Goal: Check status: Check status

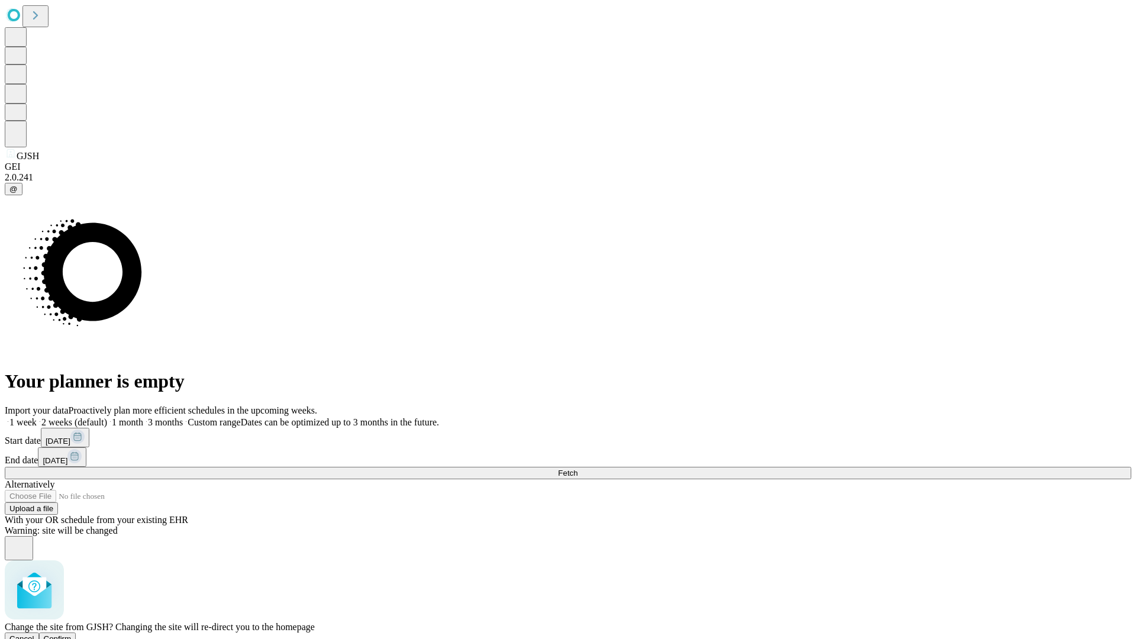
click at [72, 634] on span "Confirm" at bounding box center [58, 638] width 28 height 9
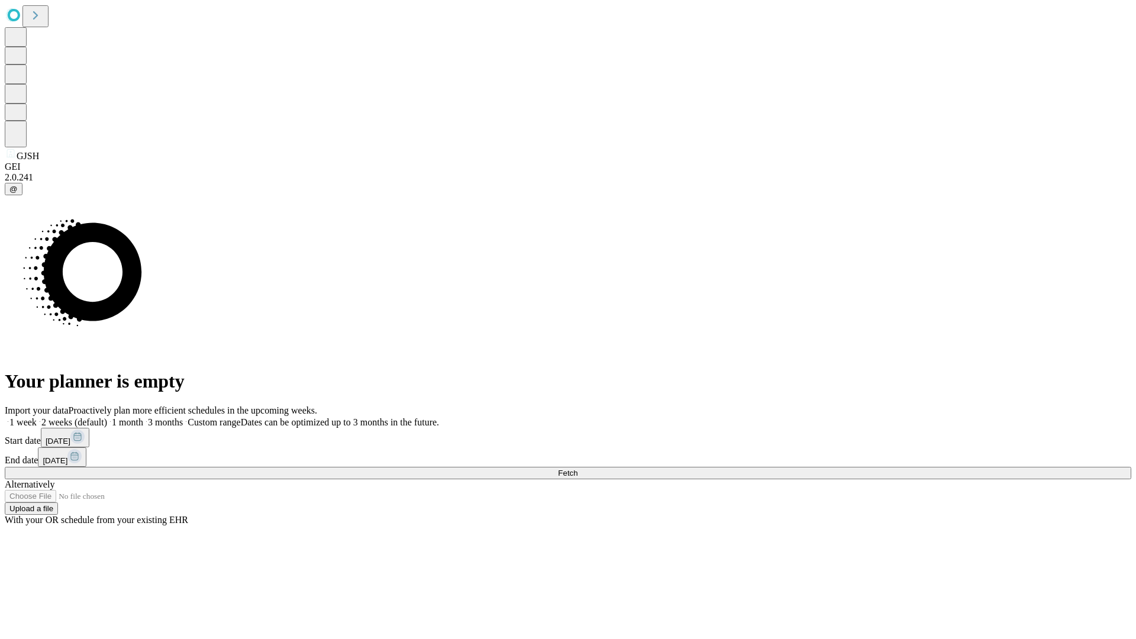
click at [143, 417] on label "1 month" at bounding box center [125, 422] width 36 height 10
click at [577, 469] on span "Fetch" at bounding box center [568, 473] width 20 height 9
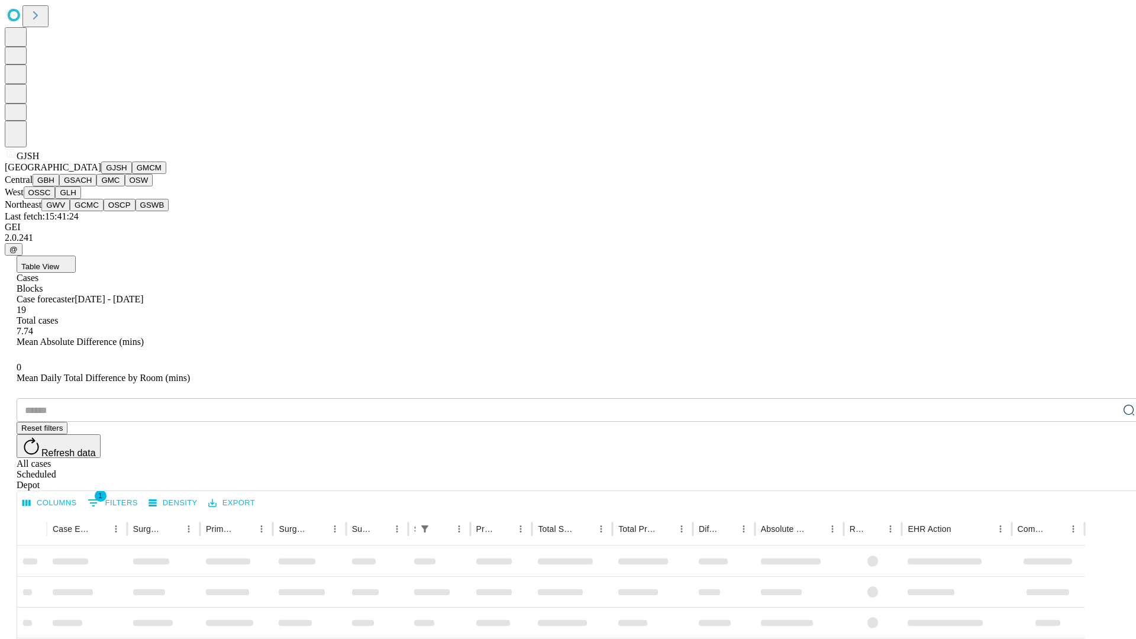
click at [132, 174] on button "GMCM" at bounding box center [149, 168] width 34 height 12
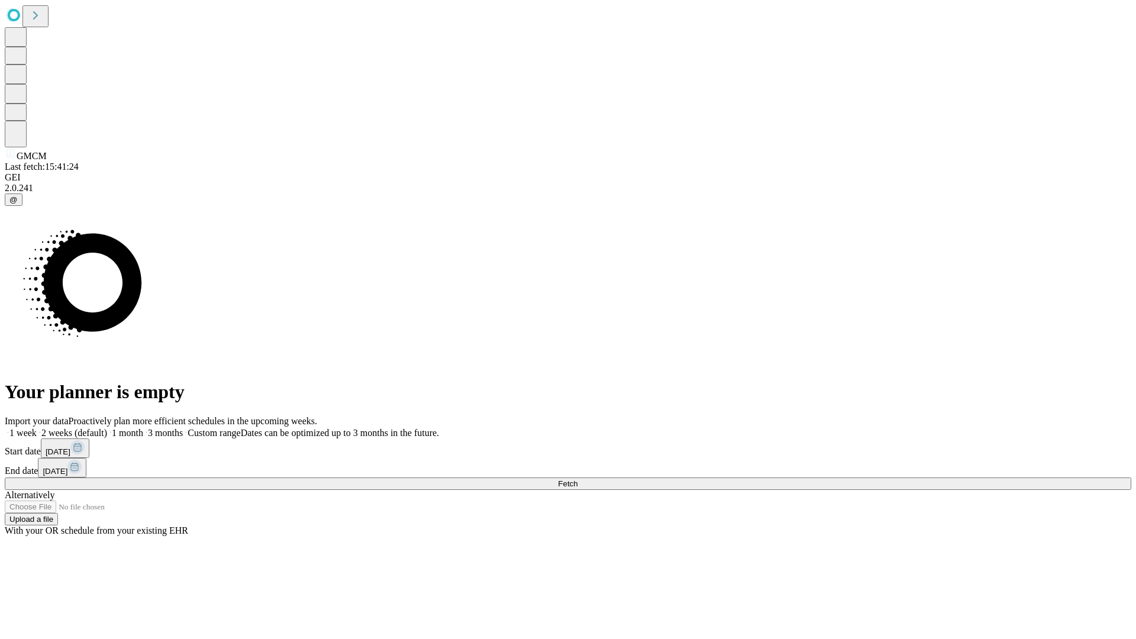
click at [143, 428] on label "1 month" at bounding box center [125, 433] width 36 height 10
click at [577, 479] on span "Fetch" at bounding box center [568, 483] width 20 height 9
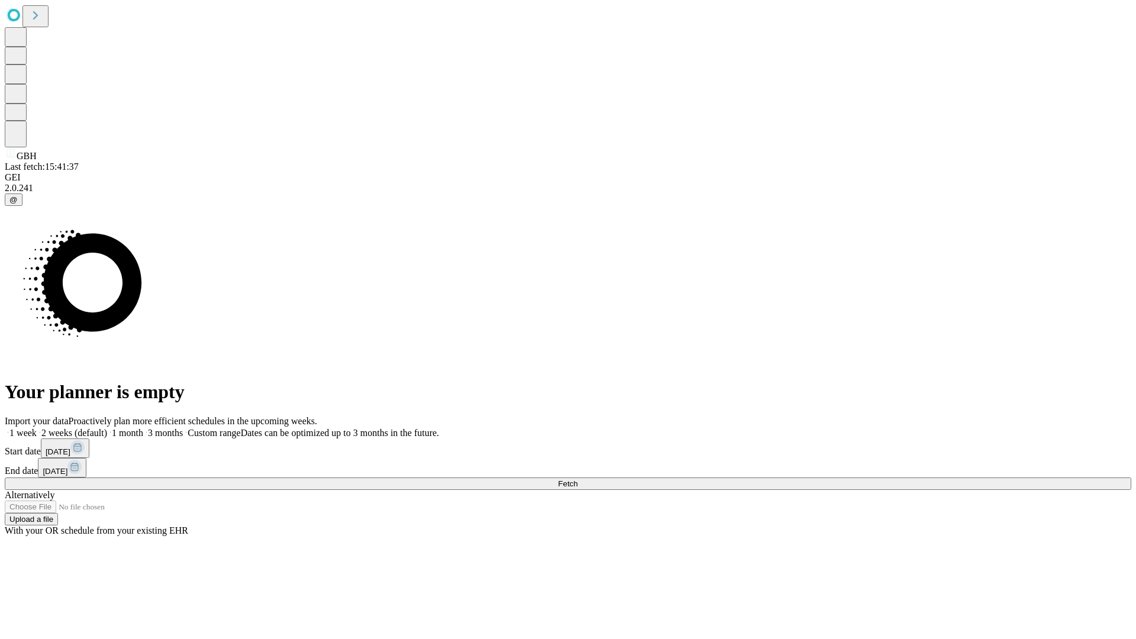
click at [143, 428] on label "1 month" at bounding box center [125, 433] width 36 height 10
click at [577, 479] on span "Fetch" at bounding box center [568, 483] width 20 height 9
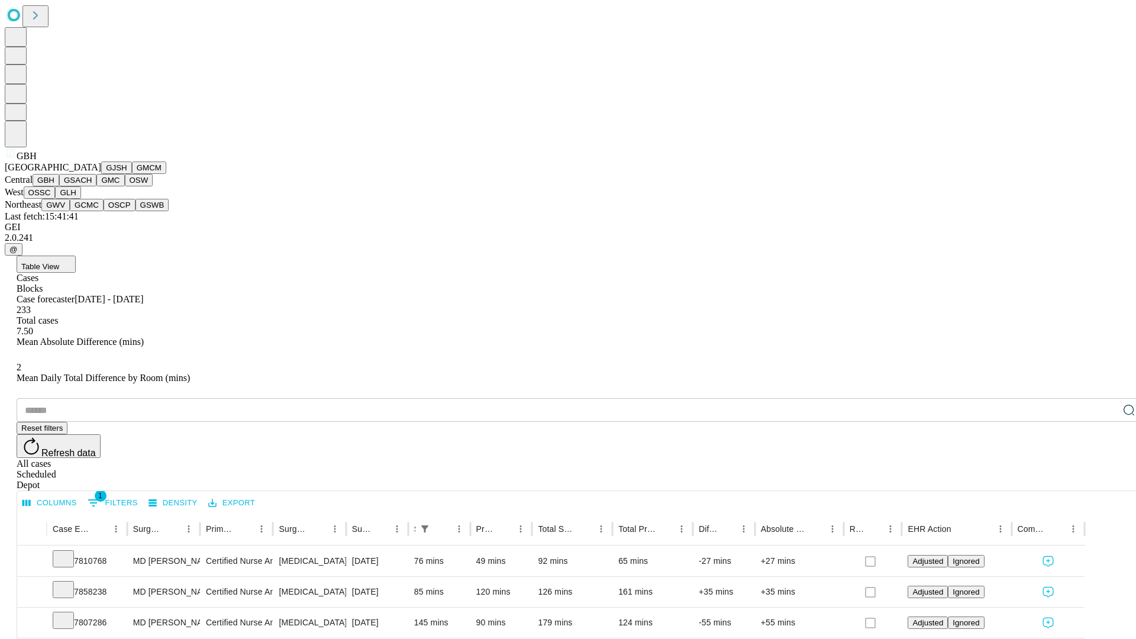
click at [92, 186] on button "GSACH" at bounding box center [77, 180] width 37 height 12
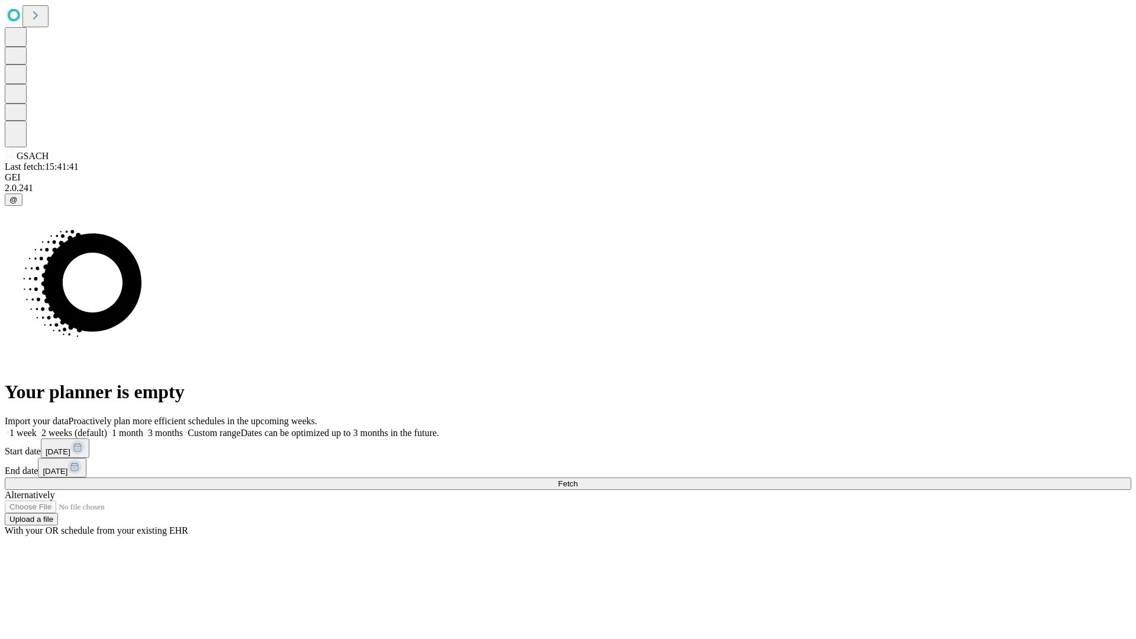
click at [143, 428] on label "1 month" at bounding box center [125, 433] width 36 height 10
click at [577, 479] on span "Fetch" at bounding box center [568, 483] width 20 height 9
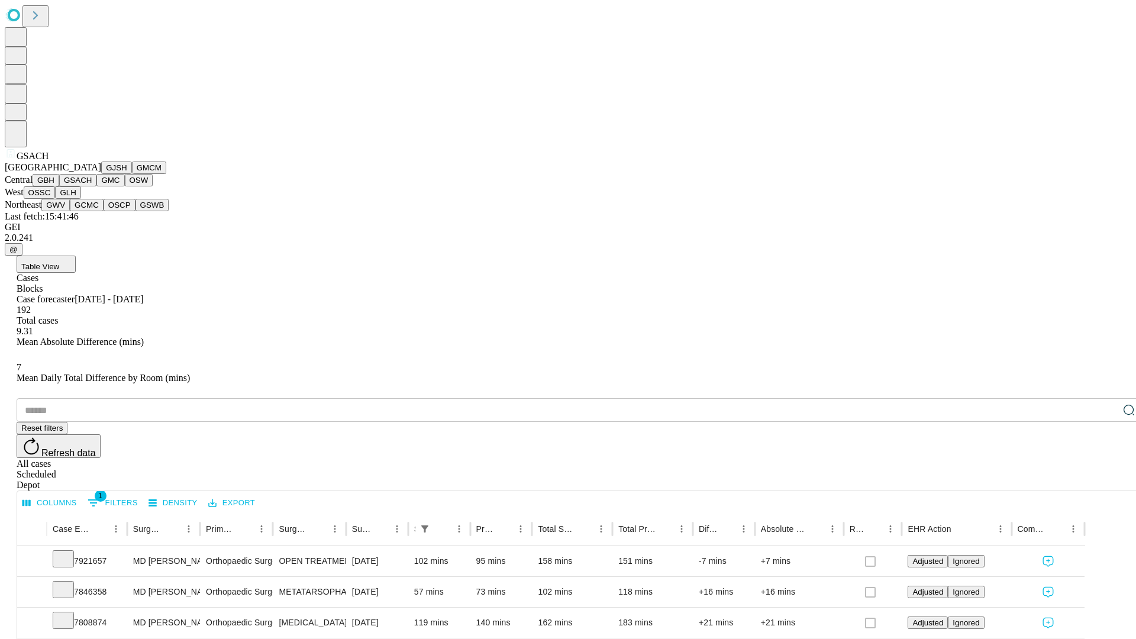
click at [96, 186] on button "GMC" at bounding box center [110, 180] width 28 height 12
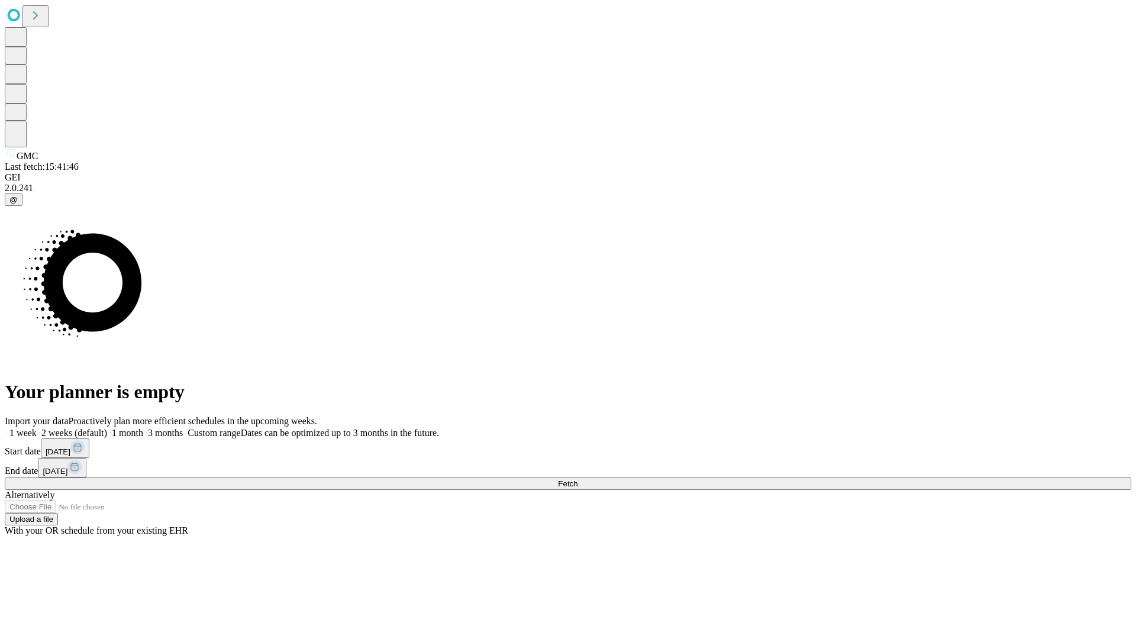
click at [143, 428] on label "1 month" at bounding box center [125, 433] width 36 height 10
click at [577, 479] on span "Fetch" at bounding box center [568, 483] width 20 height 9
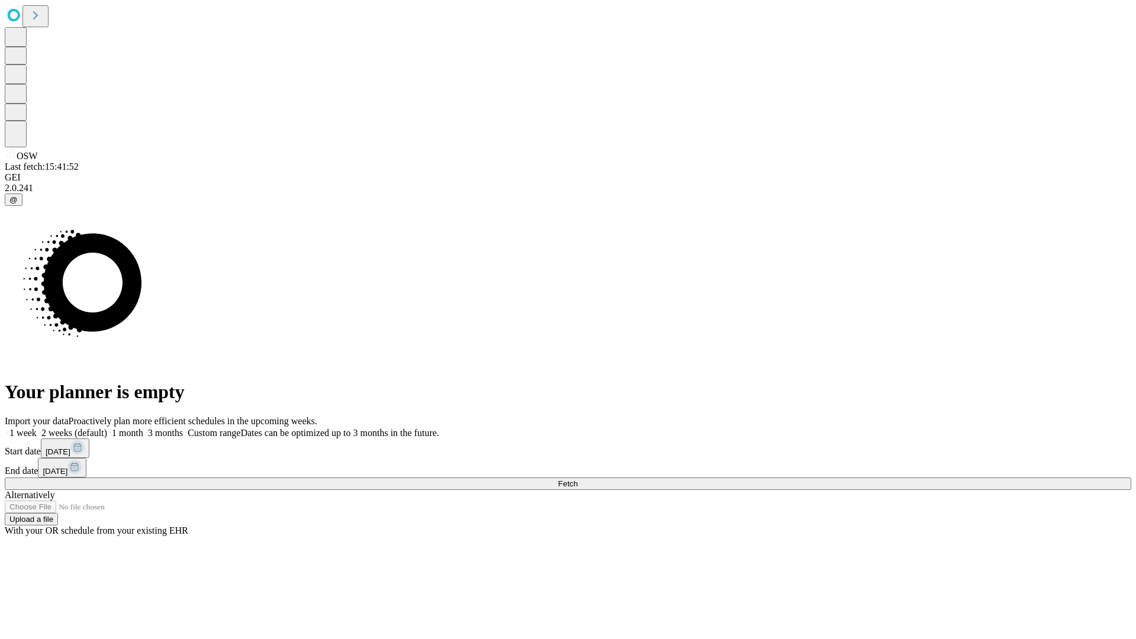
click at [143, 428] on label "1 month" at bounding box center [125, 433] width 36 height 10
click at [577, 479] on span "Fetch" at bounding box center [568, 483] width 20 height 9
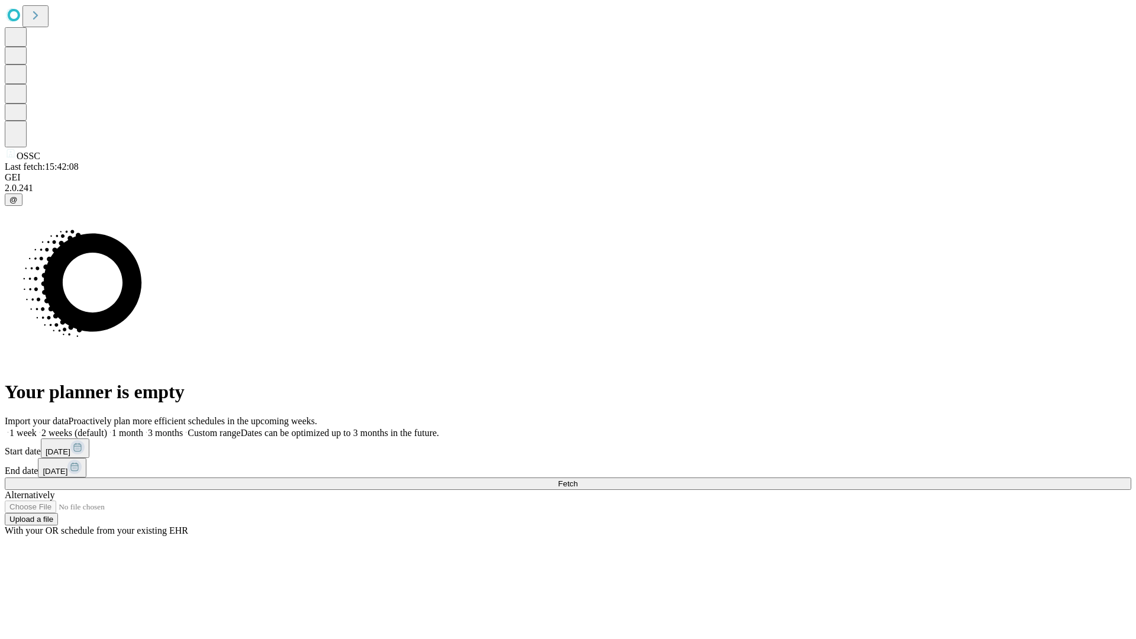
click at [143, 428] on label "1 month" at bounding box center [125, 433] width 36 height 10
click at [577, 479] on span "Fetch" at bounding box center [568, 483] width 20 height 9
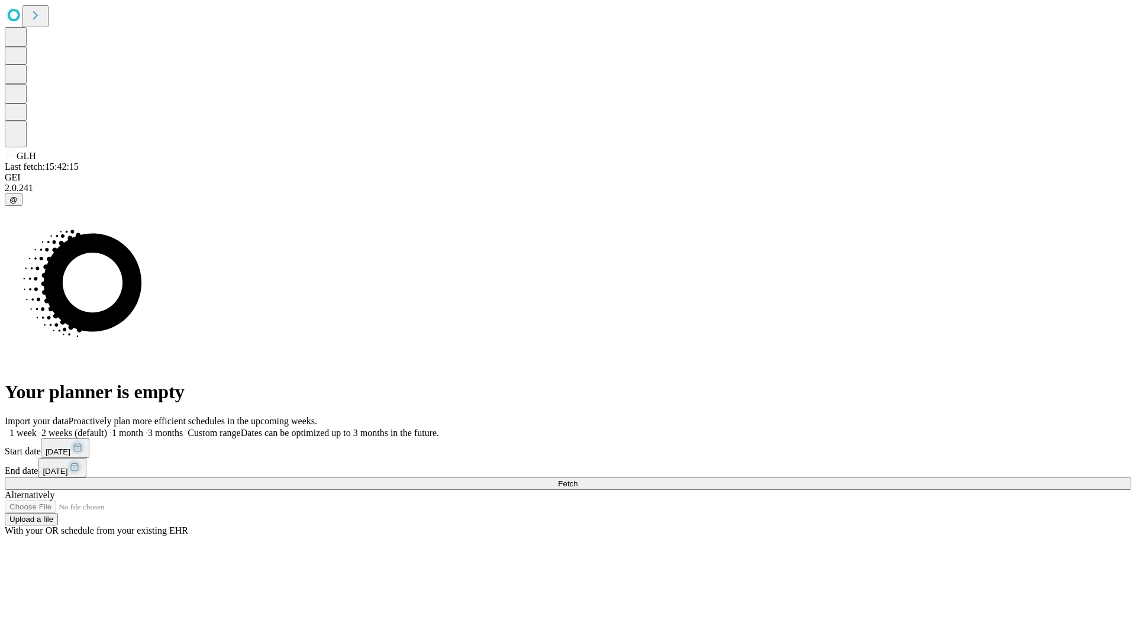
click at [577, 479] on span "Fetch" at bounding box center [568, 483] width 20 height 9
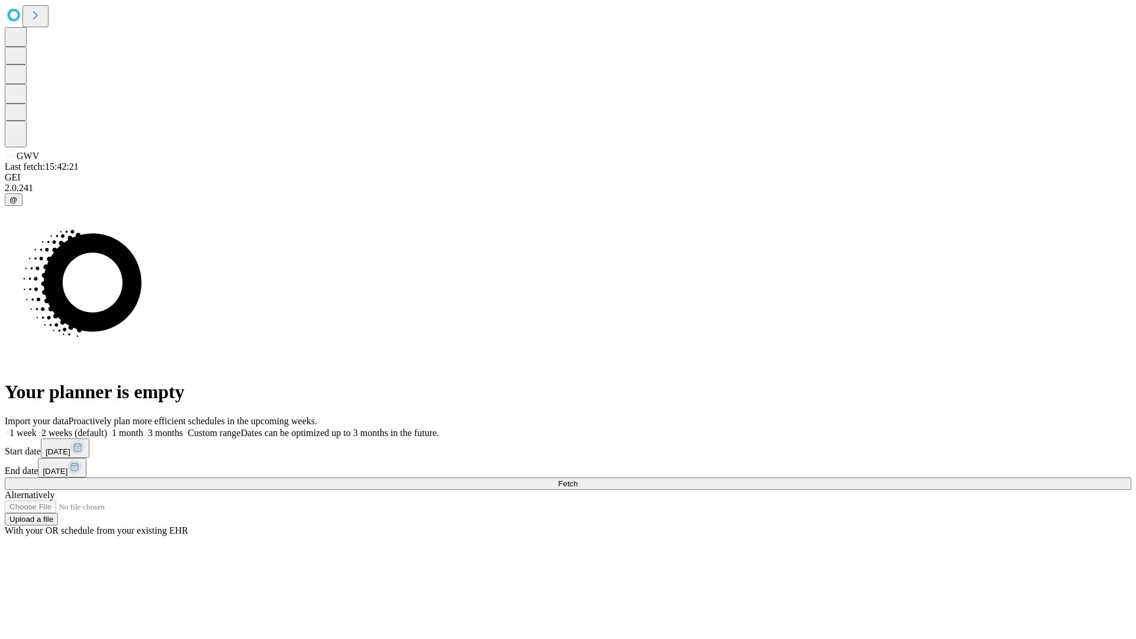
click at [143, 428] on label "1 month" at bounding box center [125, 433] width 36 height 10
click at [577, 479] on span "Fetch" at bounding box center [568, 483] width 20 height 9
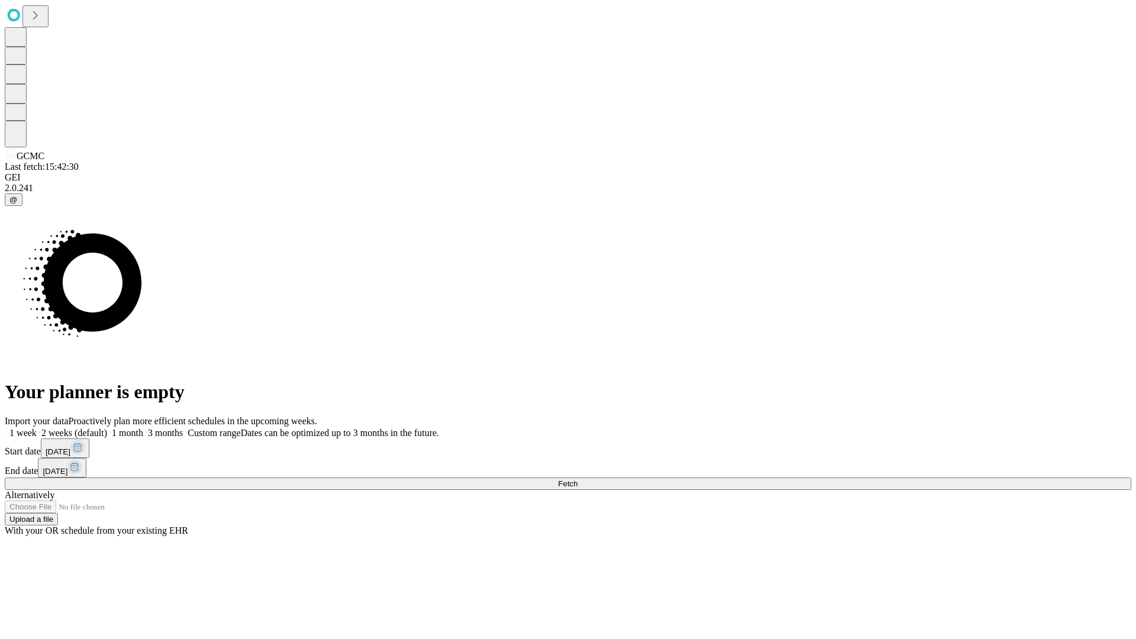
click at [577, 479] on span "Fetch" at bounding box center [568, 483] width 20 height 9
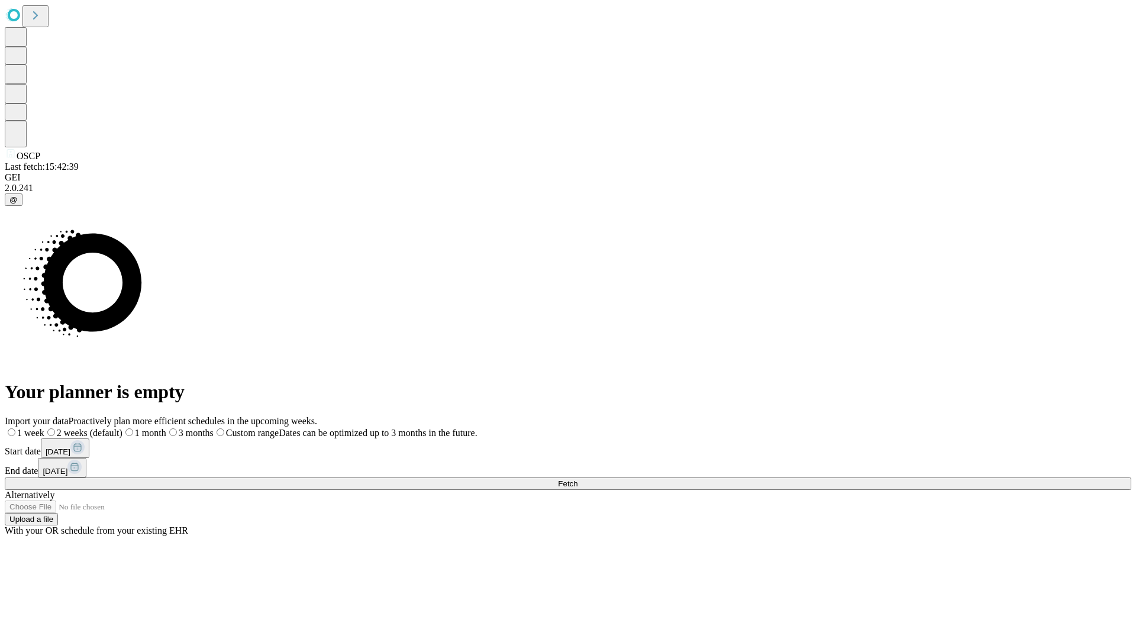
click at [166, 428] on label "1 month" at bounding box center [144, 433] width 44 height 10
click at [577, 479] on span "Fetch" at bounding box center [568, 483] width 20 height 9
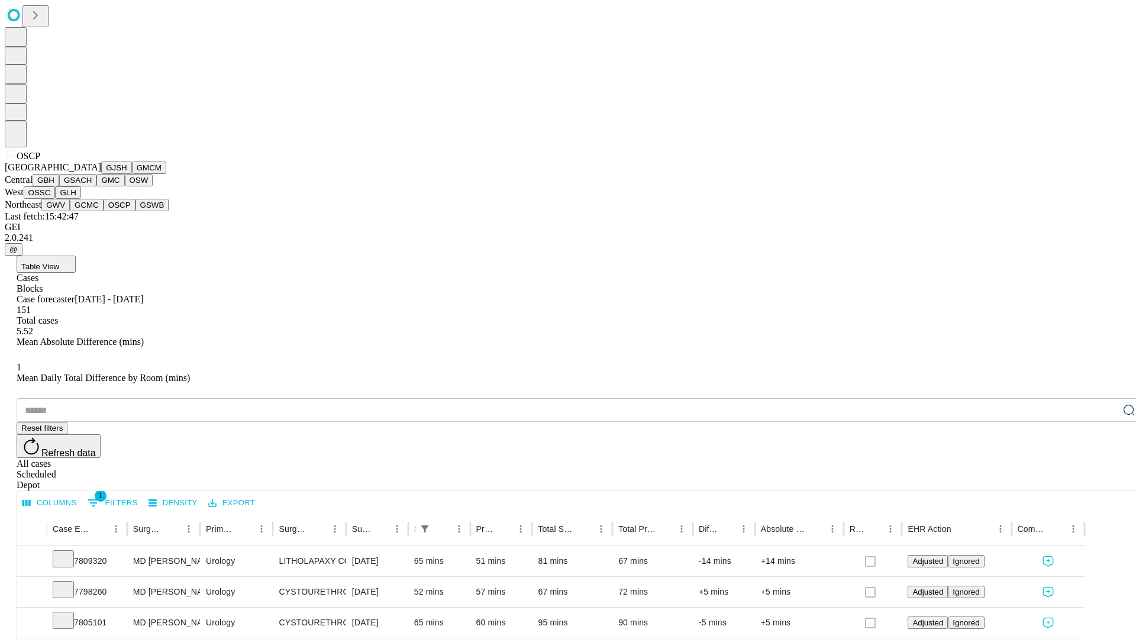
click at [135, 211] on button "GSWB" at bounding box center [152, 205] width 34 height 12
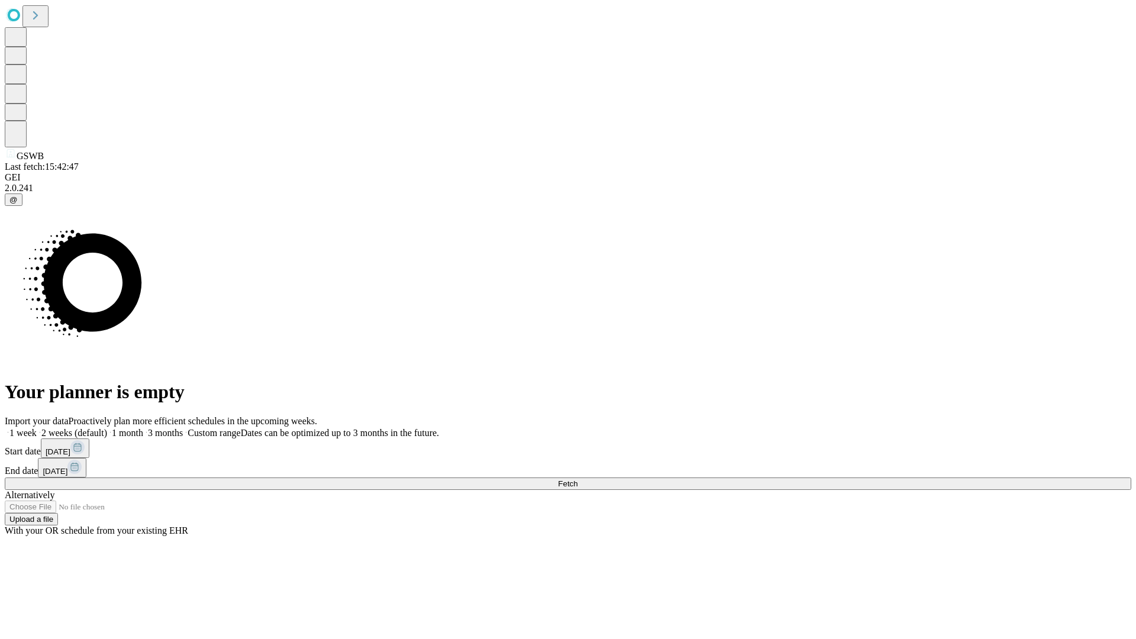
click at [143, 428] on label "1 month" at bounding box center [125, 433] width 36 height 10
click at [577, 479] on span "Fetch" at bounding box center [568, 483] width 20 height 9
